Goal: Task Accomplishment & Management: Manage account settings

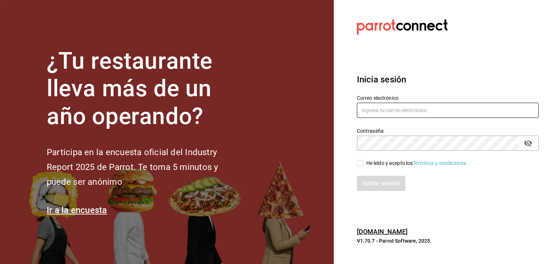
click at [406, 112] on input "text" at bounding box center [448, 110] width 182 height 15
type input "damian@enigmarooms.com.mx"
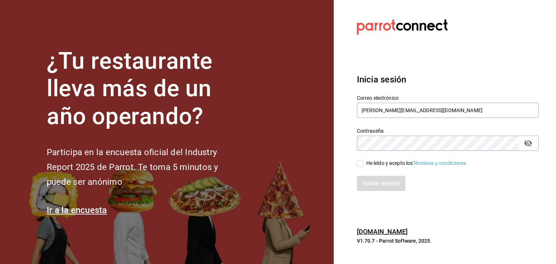
click at [359, 164] on input "He leído y acepto los Términos y condiciones." at bounding box center [360, 163] width 7 height 7
checkbox input "true"
click at [376, 185] on button "Iniciar sesión" at bounding box center [381, 183] width 49 height 15
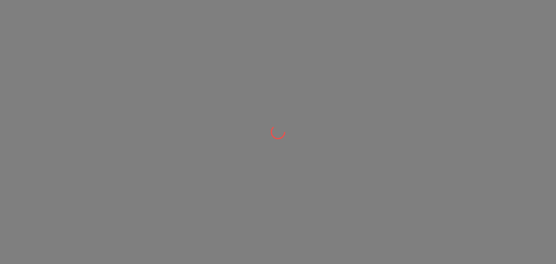
click at [356, 62] on div at bounding box center [278, 132] width 556 height 264
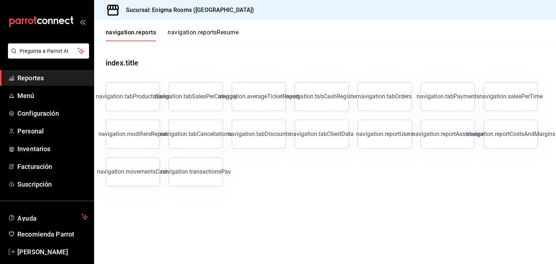
click at [436, 46] on div "index.title" at bounding box center [325, 57] width 439 height 32
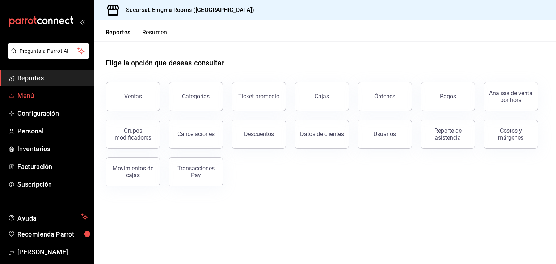
click at [33, 97] on span "Menú" at bounding box center [52, 96] width 71 height 10
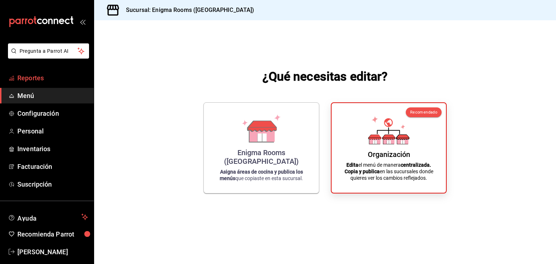
click at [43, 73] on span "Reportes" at bounding box center [52, 78] width 71 height 10
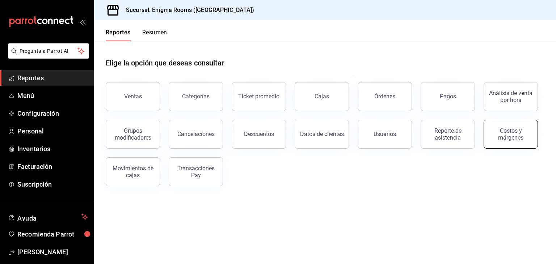
click at [500, 143] on button "Costos y márgenes" at bounding box center [511, 134] width 54 height 29
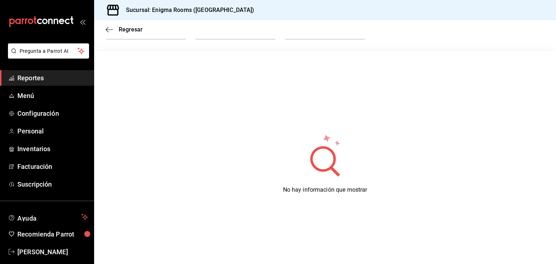
scroll to position [63, 0]
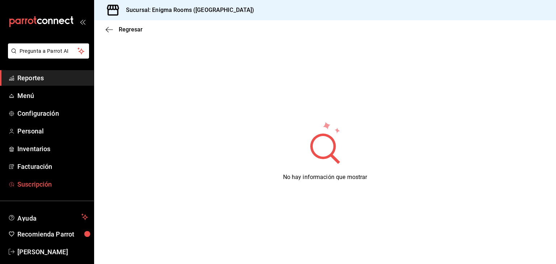
click at [35, 187] on span "Suscripción" at bounding box center [52, 185] width 71 height 10
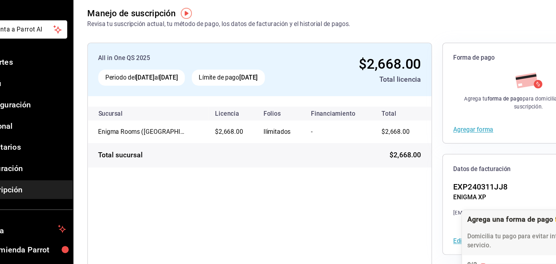
click at [315, 188] on div "All in One QS 2025 Periodo del 10 jul 2025 al 10 oct 2025 Límite de pago 10 oct…" at bounding box center [249, 197] width 287 height 270
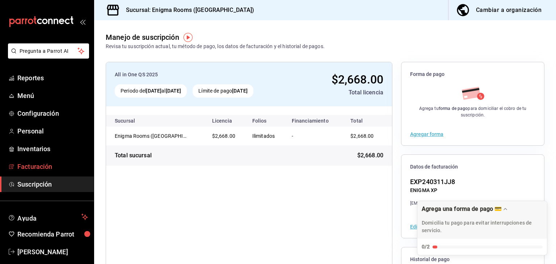
click at [35, 169] on span "Facturación" at bounding box center [52, 167] width 71 height 10
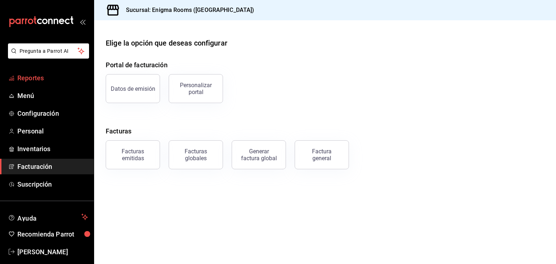
click at [35, 73] on span "Reportes" at bounding box center [52, 78] width 71 height 10
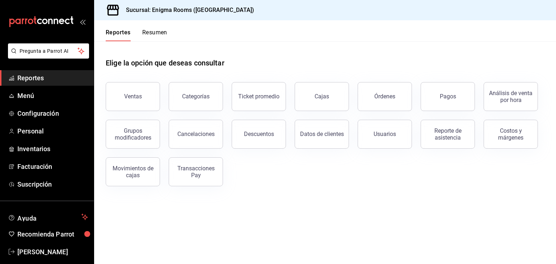
click at [45, 21] on icon "mailbox folders" at bounding box center [44, 20] width 5 height 5
click at [208, 8] on h3 "Sucursal: Enigma Rooms ([GEOGRAPHIC_DATA])" at bounding box center [187, 10] width 134 height 9
click at [397, 135] on button "Usuarios" at bounding box center [385, 134] width 54 height 29
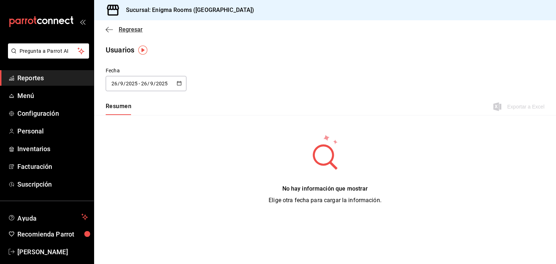
click at [112, 28] on icon "button" at bounding box center [109, 29] width 7 height 7
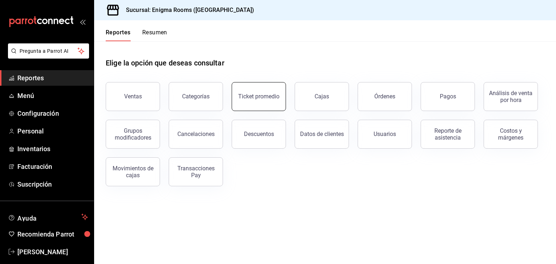
click at [259, 102] on button "Ticket promedio" at bounding box center [259, 96] width 54 height 29
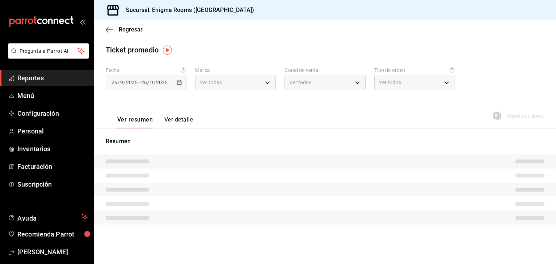
type input "726827d6-62d2-49a4-b0b9-2e035b31989b"
type input "PARROT,UBER_EATS,RAPPI,DIDI_FOOD,ONLINE"
type input "d682525b-bba3-447a-88a8-b64809c58cd7,EXTERNAL"
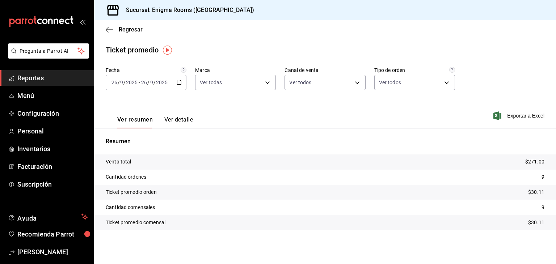
click at [49, 80] on span "Reportes" at bounding box center [52, 78] width 71 height 10
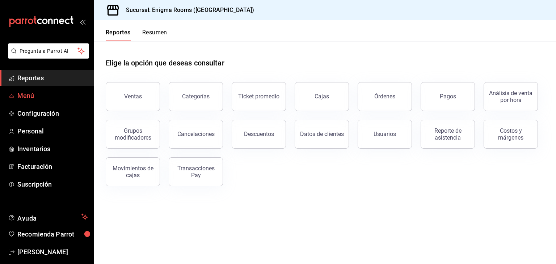
click at [32, 97] on span "Menú" at bounding box center [52, 96] width 71 height 10
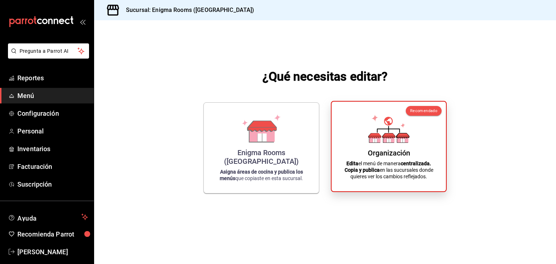
click at [418, 155] on div "Organización Edita el menú de manera centralizada. Copia y publica en las sucur…" at bounding box center [389, 147] width 97 height 78
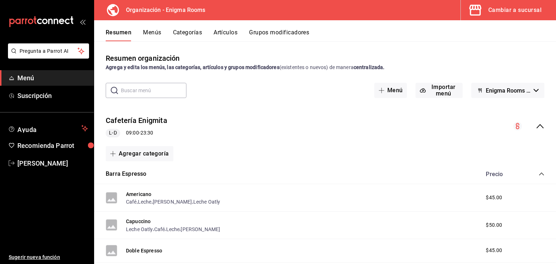
click at [511, 5] on div "Cambiar a sucursal" at bounding box center [515, 10] width 53 height 10
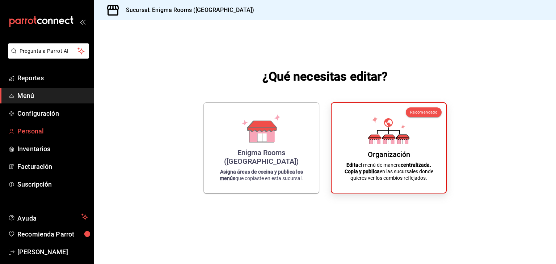
click at [38, 129] on span "Personal" at bounding box center [52, 131] width 71 height 10
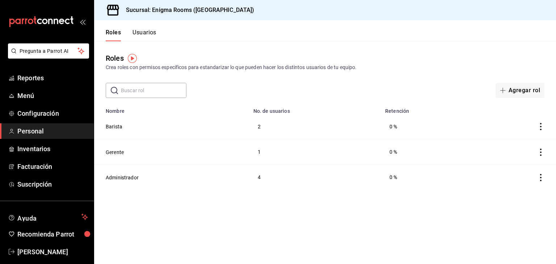
click at [134, 183] on td "Administrador" at bounding box center [171, 177] width 155 height 25
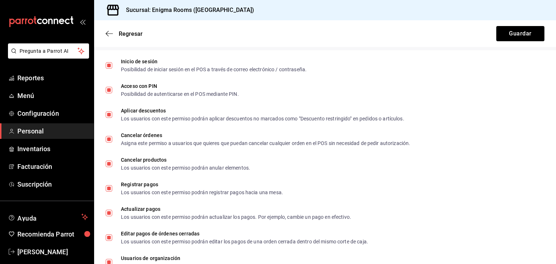
scroll to position [242, 0]
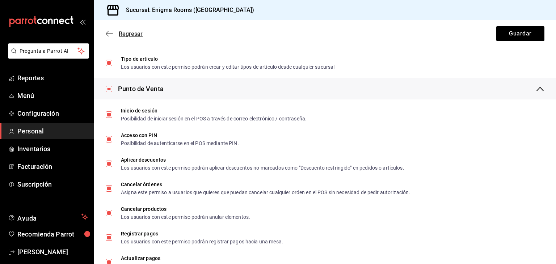
click at [110, 31] on icon "button" at bounding box center [109, 33] width 7 height 7
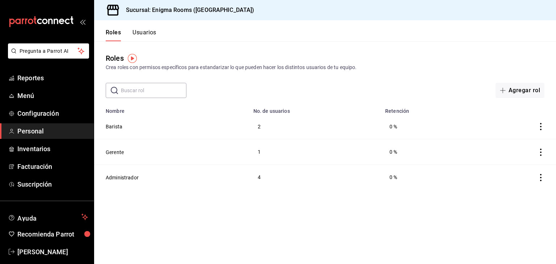
click at [145, 30] on button "Usuarios" at bounding box center [145, 35] width 24 height 12
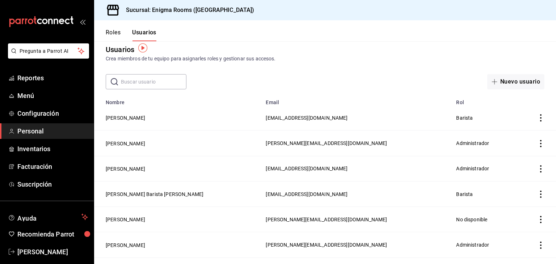
scroll to position [11, 0]
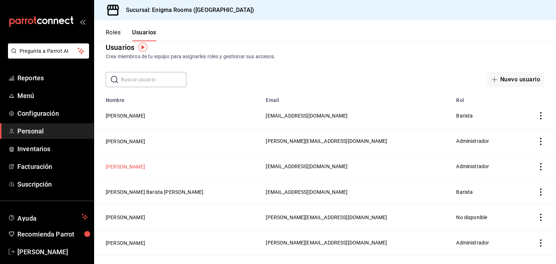
click at [124, 166] on button "Angel Luna" at bounding box center [125, 166] width 39 height 7
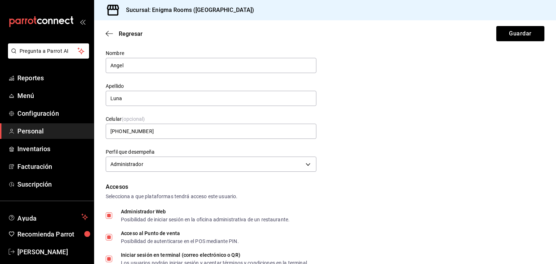
scroll to position [62, 0]
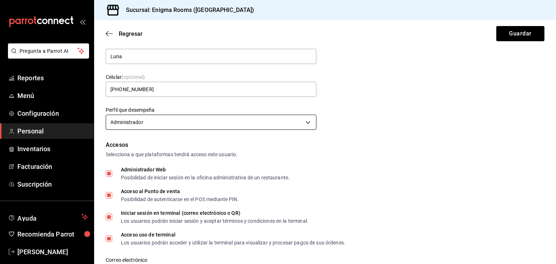
click at [217, 121] on body "Pregunta a Parrot AI Reportes Menú Configuración Personal Inventarios Facturaci…" at bounding box center [278, 132] width 556 height 264
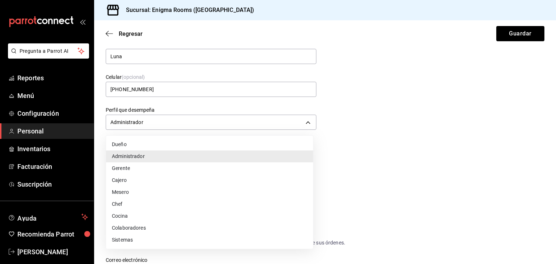
click at [153, 155] on li "Administrador" at bounding box center [209, 157] width 207 height 12
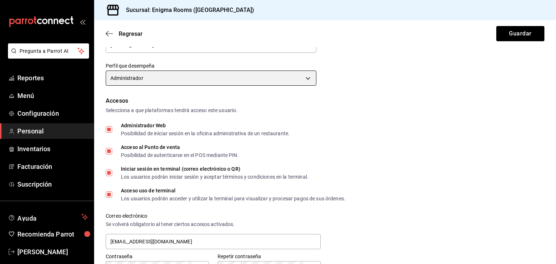
scroll to position [81, 0]
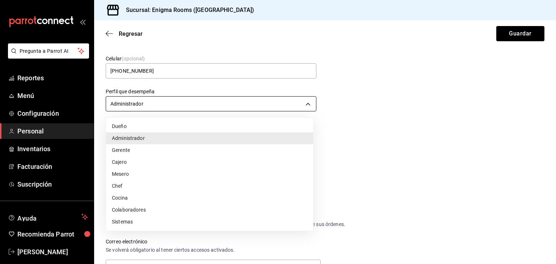
click at [149, 100] on body "Pregunta a Parrot AI Reportes Menú Configuración Personal Inventarios Facturaci…" at bounding box center [278, 132] width 556 height 264
click at [140, 126] on li "Dueño" at bounding box center [209, 127] width 207 height 12
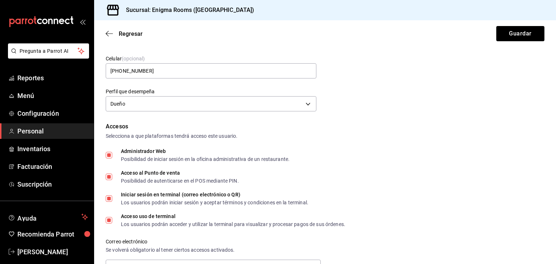
click at [229, 112] on div "Dueño OWNER" at bounding box center [211, 102] width 211 height 19
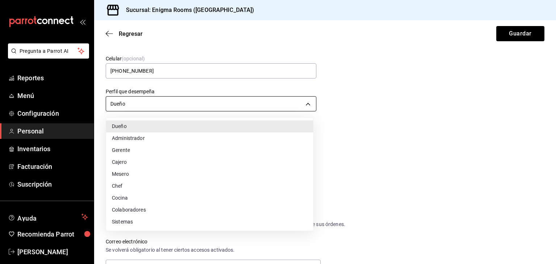
click at [152, 103] on body "Pregunta a Parrot AI Reportes Menú Configuración Personal Inventarios Facturaci…" at bounding box center [278, 132] width 556 height 264
click at [138, 149] on li "Gerente" at bounding box center [209, 151] width 207 height 12
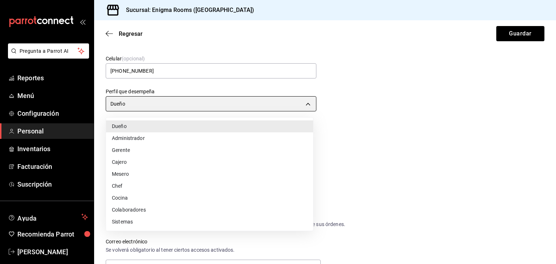
type input "MANAGER"
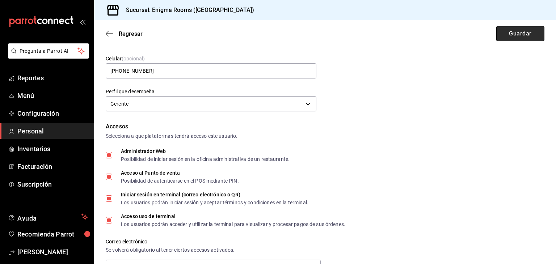
click at [526, 30] on button "Guardar" at bounding box center [521, 33] width 48 height 15
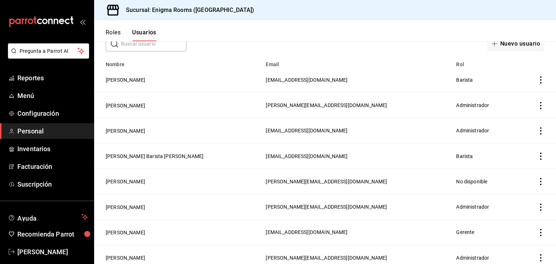
scroll to position [48, 0]
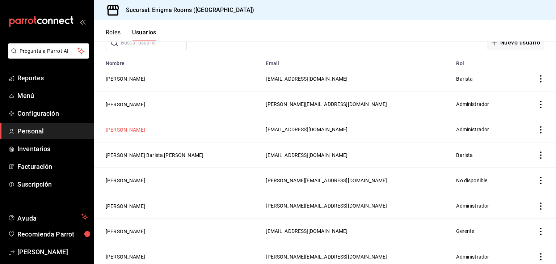
click at [126, 134] on button "Angel Luna" at bounding box center [125, 129] width 39 height 7
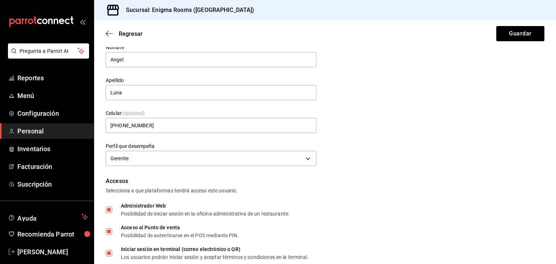
scroll to position [30, 0]
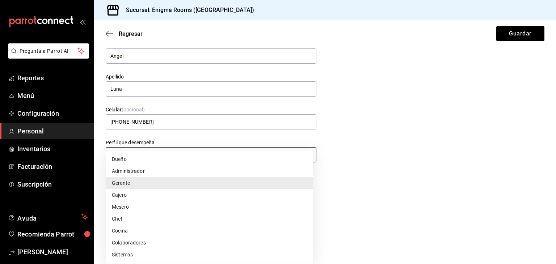
click at [187, 152] on body "Pregunta a Parrot AI Reportes Menú Configuración Personal Inventarios Facturaci…" at bounding box center [278, 132] width 556 height 264
click at [151, 171] on li "Administrador" at bounding box center [209, 172] width 207 height 12
type input "ADMIN"
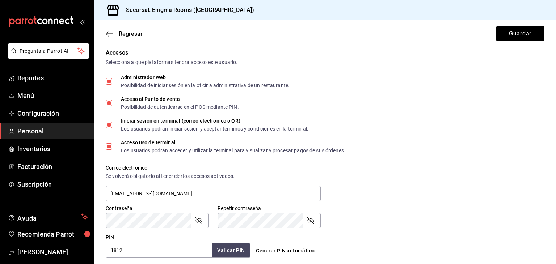
scroll to position [154, 0]
click at [109, 78] on label "Administrador Web Posibilidad de iniciar sesión en la oficina administrativa de…" at bounding box center [198, 81] width 184 height 13
click at [109, 79] on input "Administrador Web Posibilidad de iniciar sesión en la oficina administrativa de…" at bounding box center [109, 82] width 7 height 7
click at [109, 78] on label "Administrador Web Posibilidad de iniciar sesión en la oficina administrativa de…" at bounding box center [198, 81] width 184 height 13
click at [109, 79] on input "Administrador Web Posibilidad de iniciar sesión en la oficina administrativa de…" at bounding box center [109, 82] width 7 height 7
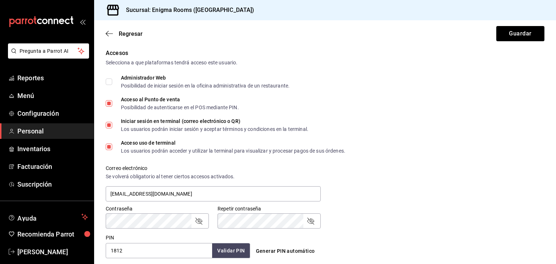
checkbox input "true"
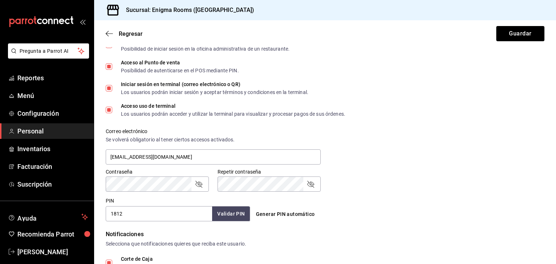
scroll to position [164, 0]
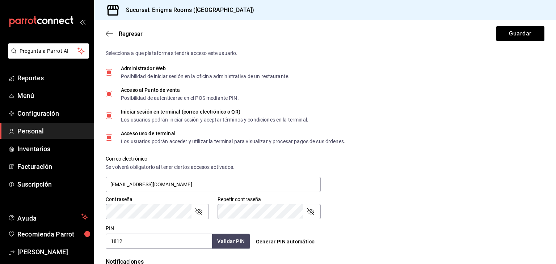
click at [110, 93] on input "Acceso al Punto de venta Posibilidad de autenticarse en el POS mediante PIN." at bounding box center [109, 94] width 7 height 7
checkbox input "true"
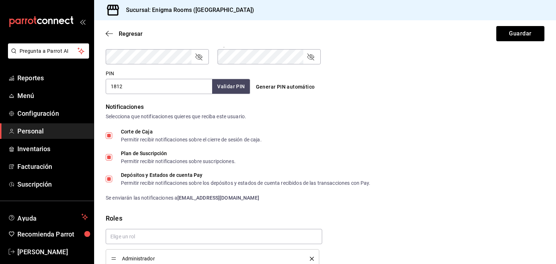
scroll to position [355, 0]
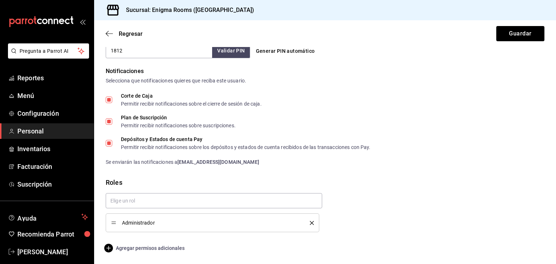
click at [168, 247] on span "Agregar permisos adicionales" at bounding box center [145, 248] width 79 height 9
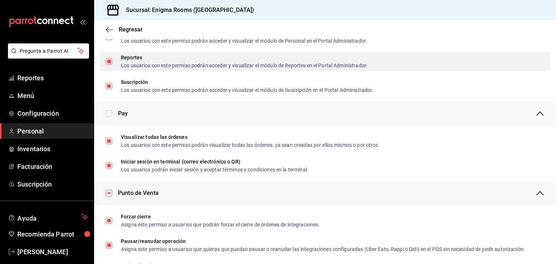
scroll to position [457, 0]
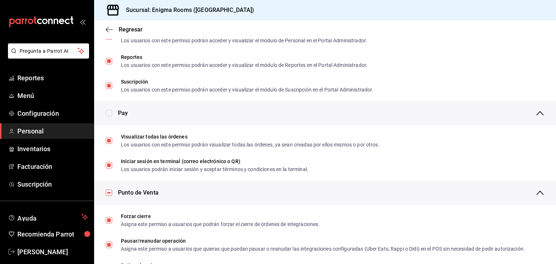
click at [109, 114] on input "checkbox" at bounding box center [109, 113] width 7 height 7
checkbox input "false"
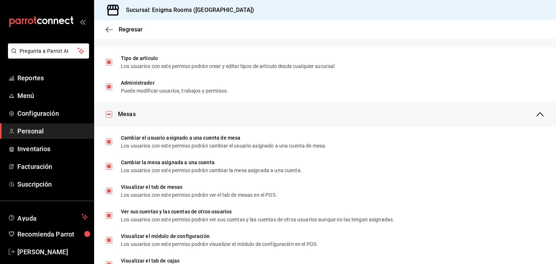
scroll to position [0, 0]
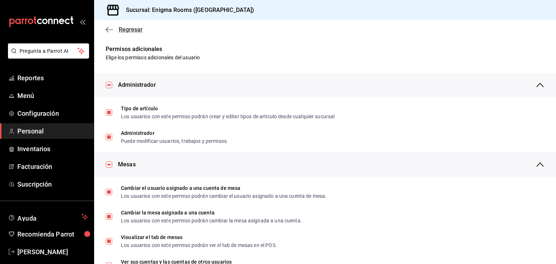
click at [110, 30] on icon "button" at bounding box center [109, 29] width 7 height 7
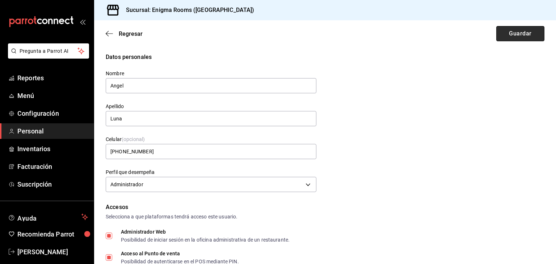
click at [508, 33] on button "Guardar" at bounding box center [521, 33] width 48 height 15
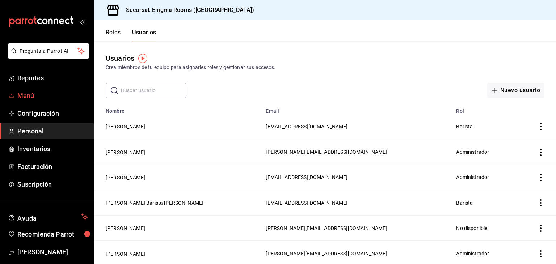
click at [41, 96] on span "Menú" at bounding box center [52, 96] width 71 height 10
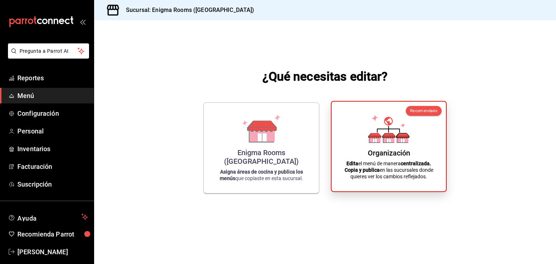
click at [427, 153] on div "Organización Edita el menú de manera centralizada. Copia y publica en las sucur…" at bounding box center [389, 147] width 97 height 78
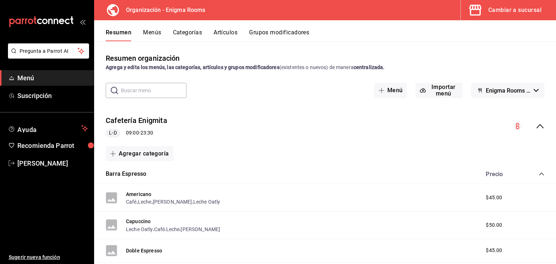
click at [523, 10] on div "Cambiar a sucursal" at bounding box center [515, 10] width 53 height 10
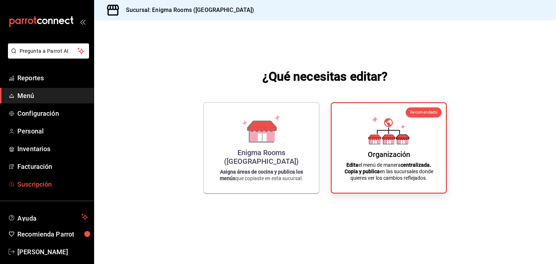
click at [50, 184] on span "Suscripción" at bounding box center [52, 185] width 71 height 10
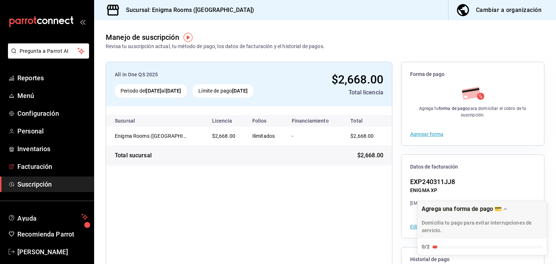
scroll to position [9, 0]
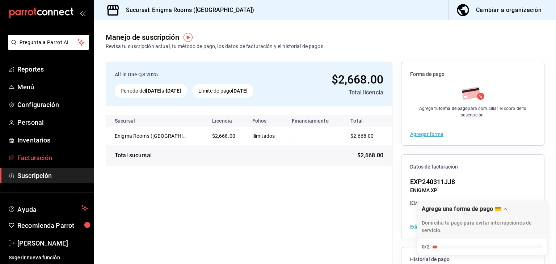
click at [45, 155] on span "Facturación" at bounding box center [52, 158] width 71 height 10
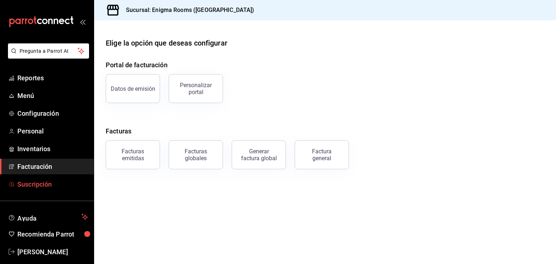
click at [37, 186] on span "Suscripción" at bounding box center [52, 185] width 71 height 10
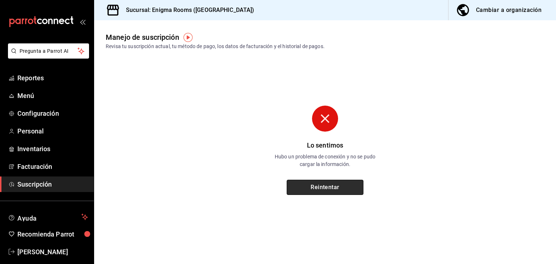
click at [335, 189] on button "Reintentar" at bounding box center [325, 187] width 77 height 15
click at [392, 73] on main "Manejo de suscripción Revisa tu suscripción actual, tu método de pago, los dato…" at bounding box center [325, 142] width 462 height 244
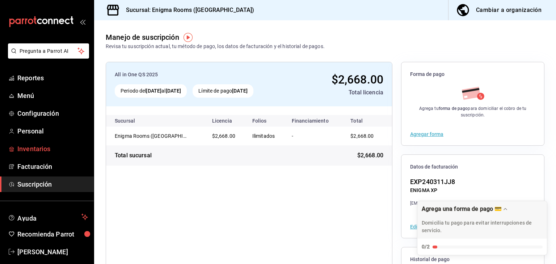
click at [38, 153] on span "Inventarios" at bounding box center [52, 149] width 71 height 10
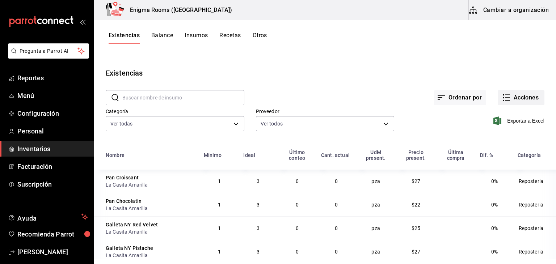
click at [525, 98] on button "Acciones" at bounding box center [521, 97] width 47 height 15
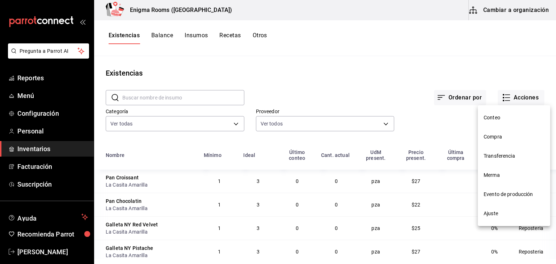
click at [502, 115] on span "Conteo" at bounding box center [514, 118] width 61 height 8
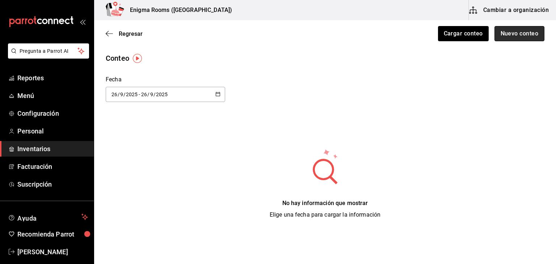
click at [518, 33] on button "Nuevo conteo" at bounding box center [520, 33] width 50 height 15
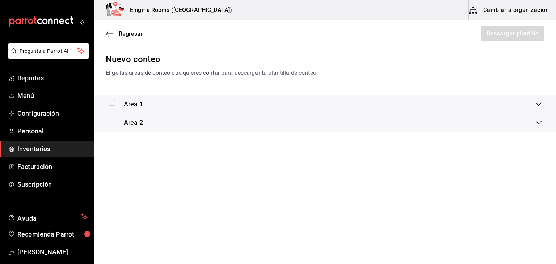
click at [137, 104] on span "Area 1" at bounding box center [133, 104] width 19 height 10
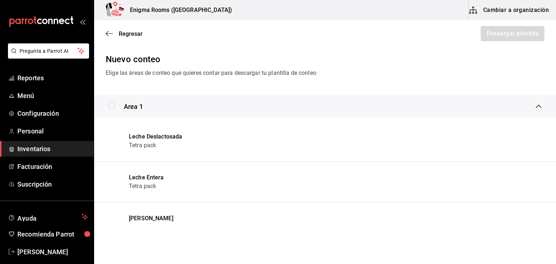
scroll to position [49, 0]
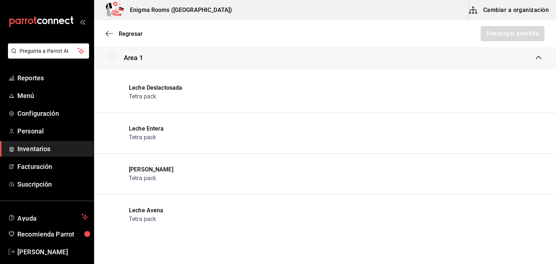
click at [156, 98] on div "Tetra pack" at bounding box center [155, 96] width 53 height 9
click at [115, 32] on span "Regresar" at bounding box center [124, 33] width 37 height 7
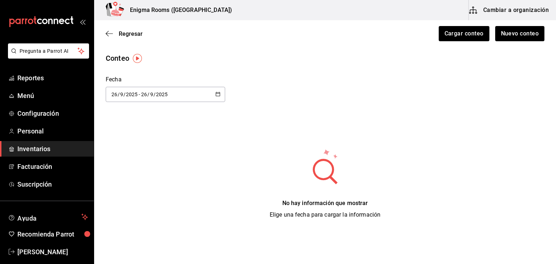
click at [115, 32] on span "Regresar" at bounding box center [124, 33] width 37 height 7
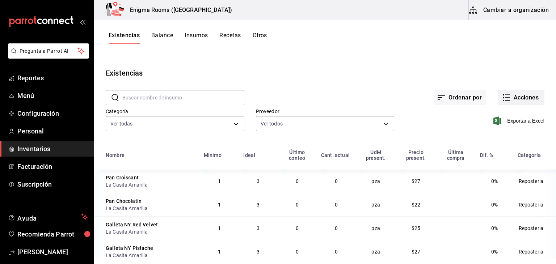
click at [518, 98] on button "Acciones" at bounding box center [521, 97] width 47 height 15
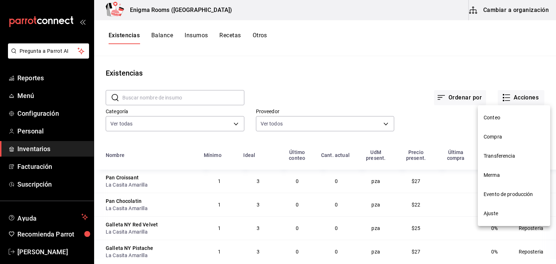
click at [527, 10] on div at bounding box center [278, 132] width 556 height 264
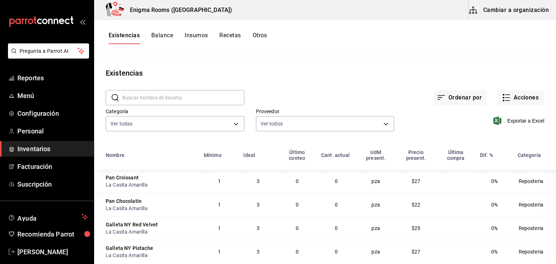
click at [527, 11] on button "Cambiar a organización" at bounding box center [510, 10] width 82 height 20
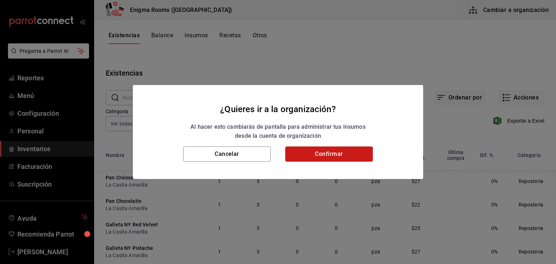
click at [349, 157] on button "Confirmar" at bounding box center [329, 154] width 88 height 15
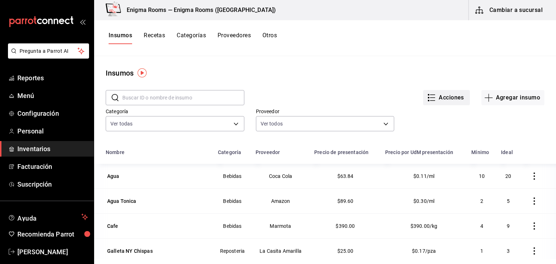
click at [448, 93] on button "Acciones" at bounding box center [446, 97] width 47 height 15
click at [423, 91] on div "Importar lista de insumos" at bounding box center [426, 89] width 58 height 8
click at [0, 0] on input "Importar lista de insumos" at bounding box center [0, 0] width 0 height 0
click at [527, 9] on div at bounding box center [278, 132] width 556 height 264
click at [527, 9] on button "Cambiar a sucursal" at bounding box center [510, 10] width 82 height 20
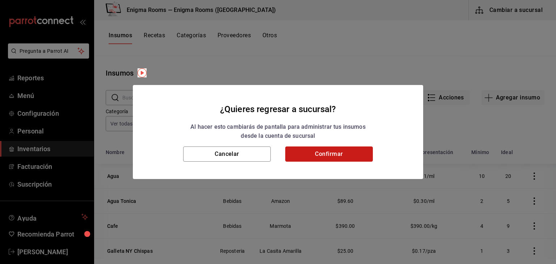
click at [350, 157] on button "Confirmar" at bounding box center [329, 154] width 88 height 15
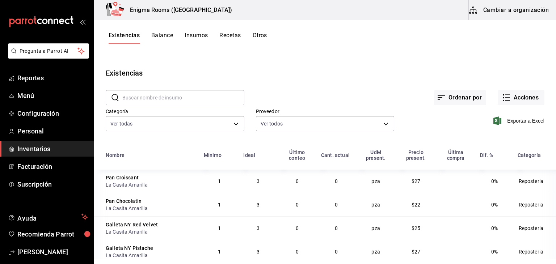
click at [159, 39] on button "Balance" at bounding box center [162, 38] width 22 height 12
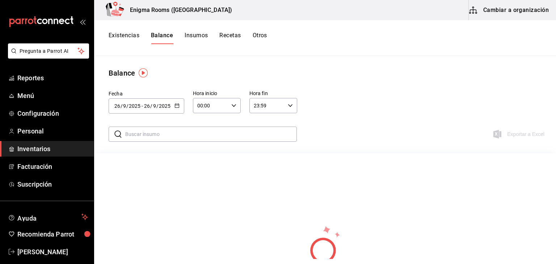
click at [116, 32] on button "Existencias" at bounding box center [124, 38] width 31 height 12
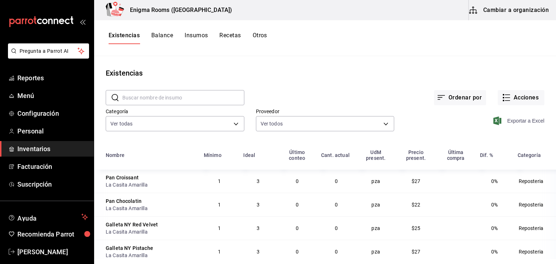
click at [525, 121] on span "Exportar a Excel" at bounding box center [520, 121] width 50 height 9
click at [518, 100] on button "Acciones" at bounding box center [521, 97] width 47 height 15
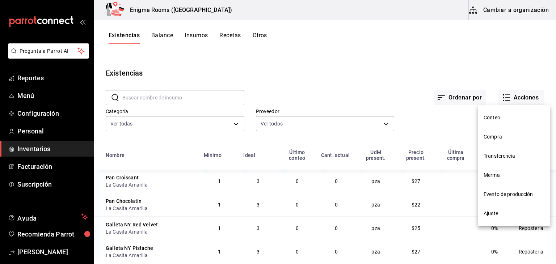
click at [496, 115] on span "Conteo" at bounding box center [514, 118] width 61 height 8
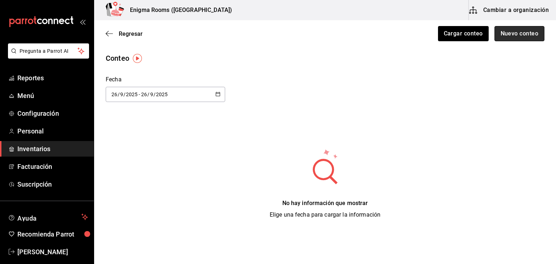
click at [517, 32] on button "Nuevo conteo" at bounding box center [520, 33] width 50 height 15
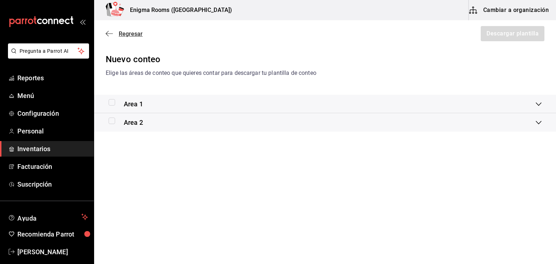
click at [108, 34] on icon "button" at bounding box center [109, 33] width 7 height 7
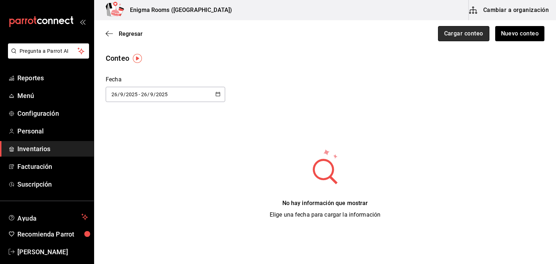
click at [469, 31] on button "Cargar conteo" at bounding box center [463, 33] width 51 height 15
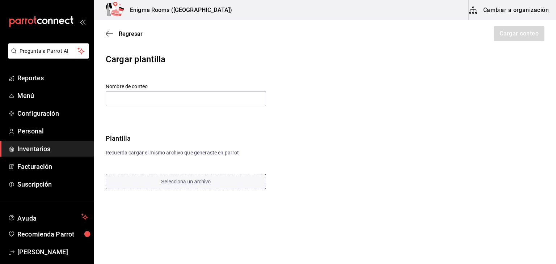
click at [183, 184] on span "Selecciona un archivo" at bounding box center [186, 182] width 50 height 6
click at [107, 35] on icon "button" at bounding box center [107, 33] width 3 height 5
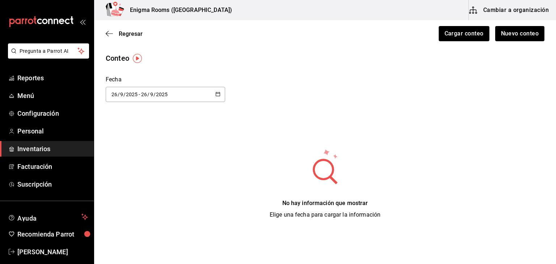
click at [107, 35] on icon "button" at bounding box center [107, 33] width 3 height 5
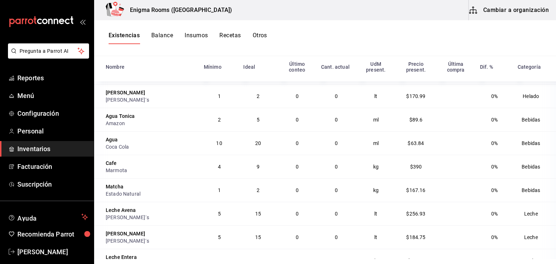
scroll to position [185, 0]
drag, startPoint x: 225, startPoint y: 146, endPoint x: 204, endPoint y: 146, distance: 20.3
click at [204, 146] on td "10" at bounding box center [220, 143] width 40 height 24
drag, startPoint x: 255, startPoint y: 139, endPoint x: 220, endPoint y: 144, distance: 36.2
click at [220, 144] on tr "Agua Coca Cola 10 20 0 0 ml $63.84 0% Bebidas" at bounding box center [325, 143] width 462 height 24
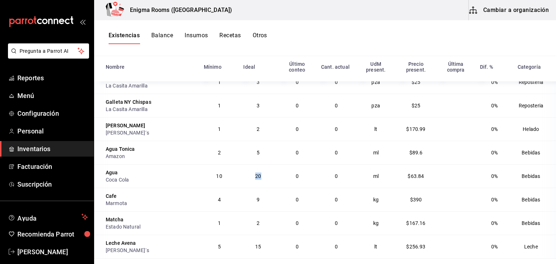
scroll to position [155, 0]
